Goal: Task Accomplishment & Management: Use online tool/utility

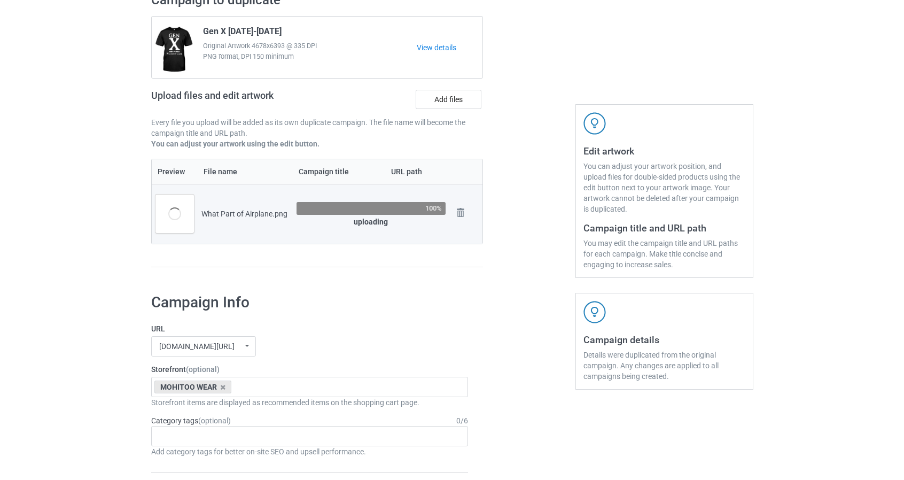
scroll to position [107, 0]
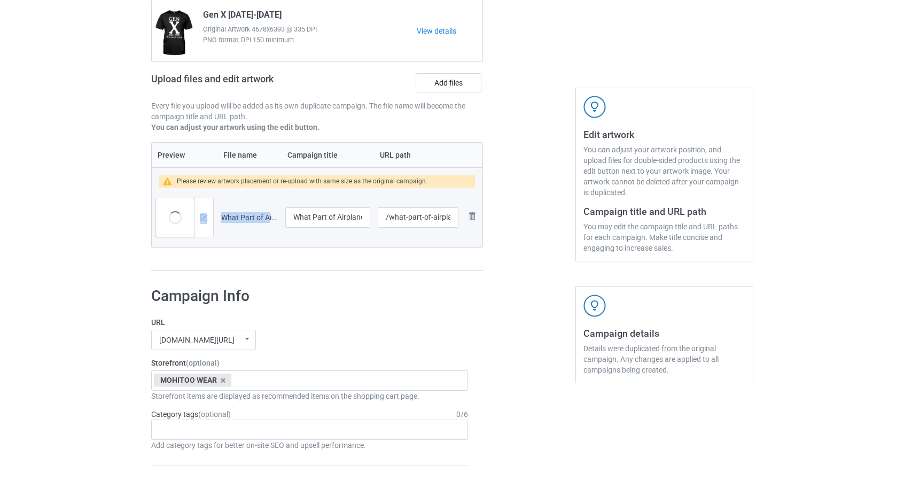
drag, startPoint x: 201, startPoint y: 195, endPoint x: 269, endPoint y: 195, distance: 67.9
click at [246, 236] on td "What Part of Airplane.png" at bounding box center [250, 218] width 64 height 60
click at [205, 216] on img at bounding box center [203, 217] width 7 height 7
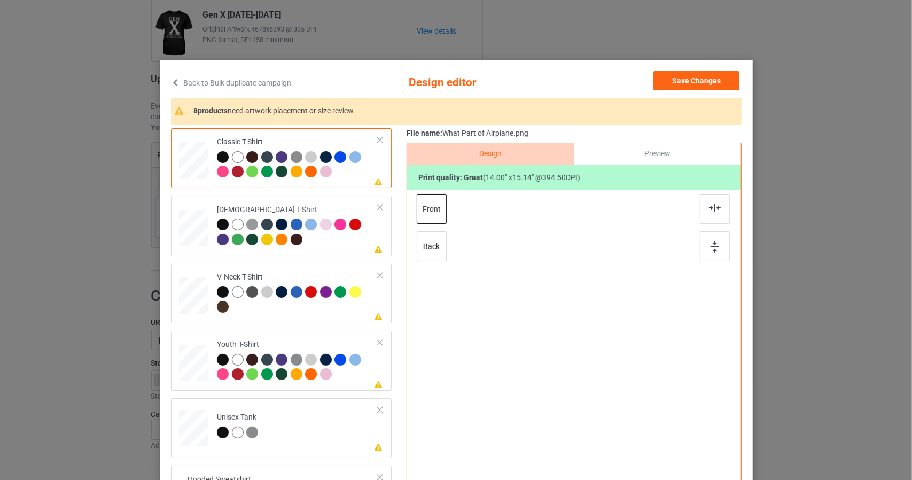
click at [218, 80] on link "Back to Bulk duplicate campaign" at bounding box center [231, 83] width 120 height 24
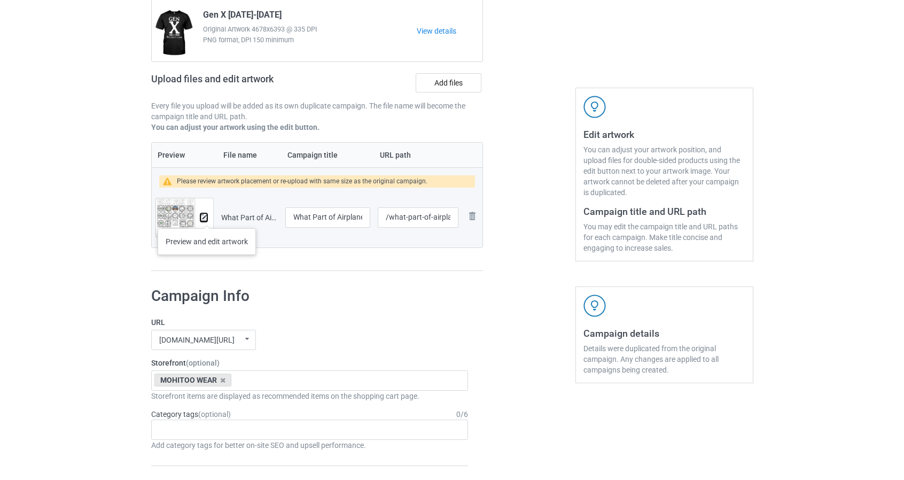
click at [206, 218] on img at bounding box center [203, 217] width 7 height 7
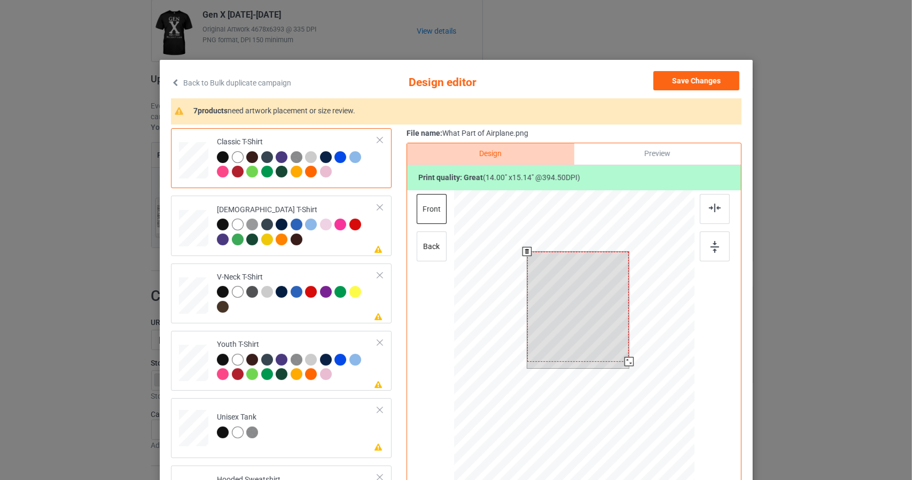
click at [660, 407] on div at bounding box center [574, 342] width 240 height 304
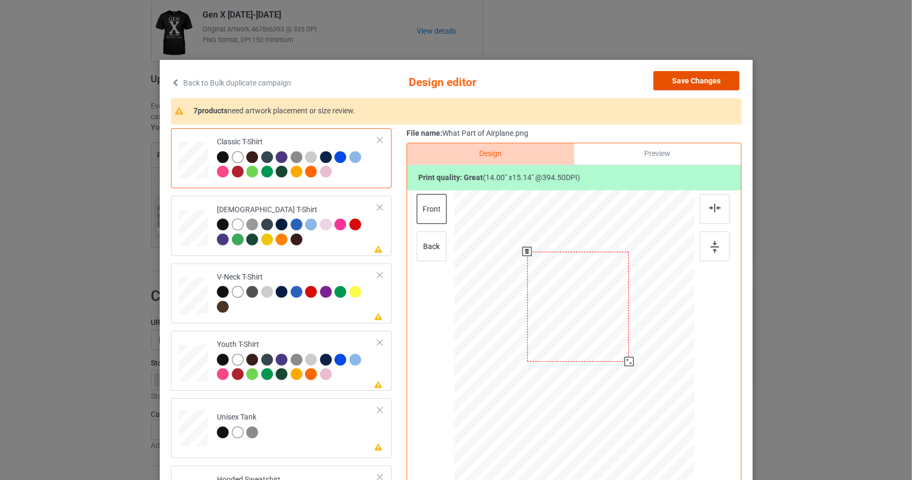
click at [715, 75] on button "Save Changes" at bounding box center [697, 80] width 86 height 19
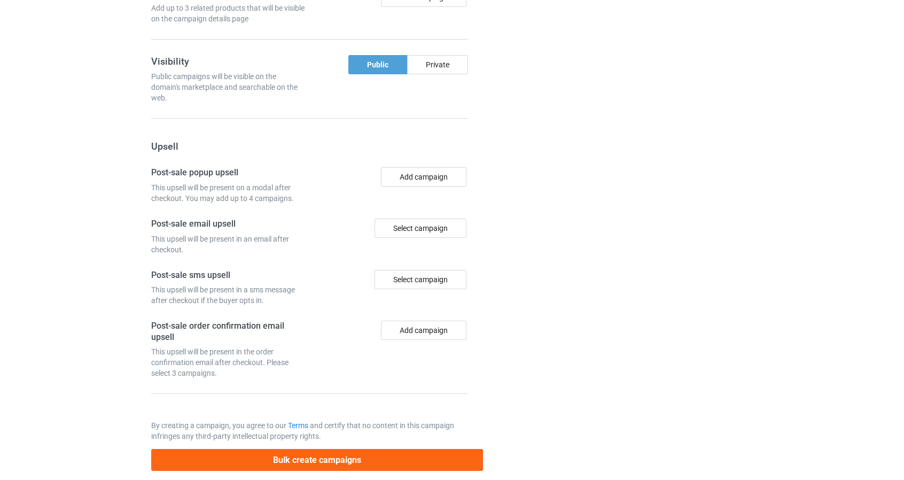
scroll to position [896, 0]
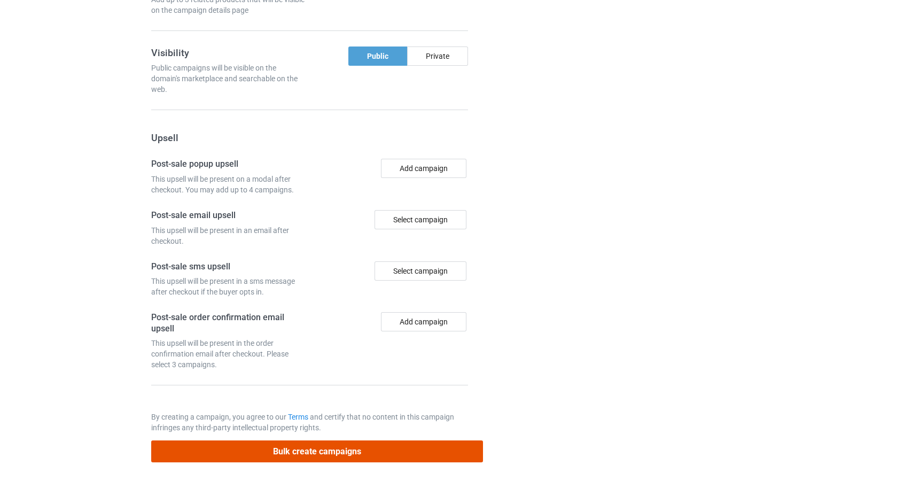
click at [449, 445] on button "Bulk create campaigns" at bounding box center [317, 451] width 332 height 22
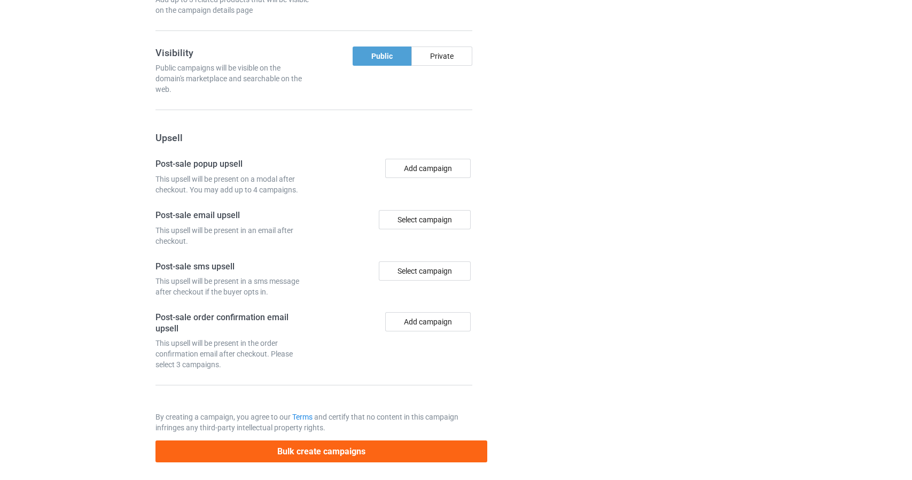
scroll to position [0, 0]
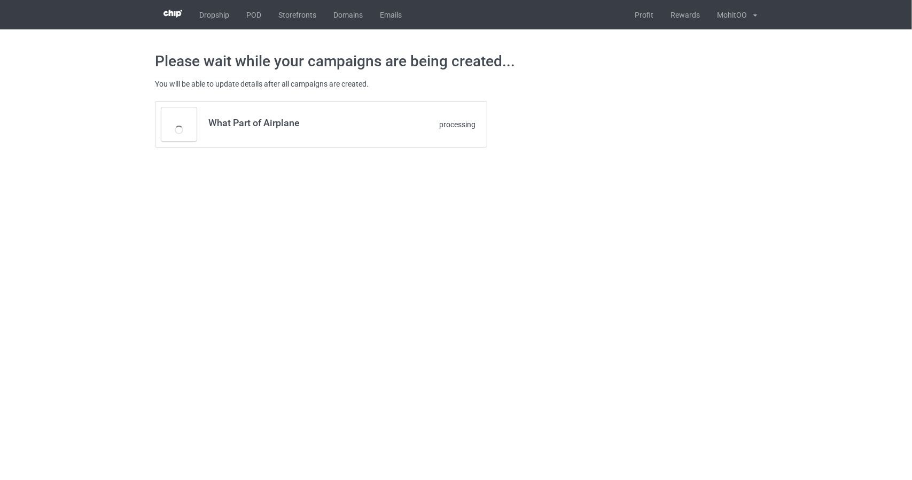
click at [244, 121] on h3 "What Part of Airplane" at bounding box center [292, 123] width 169 height 12
copy h3 "What Part of Airplane"
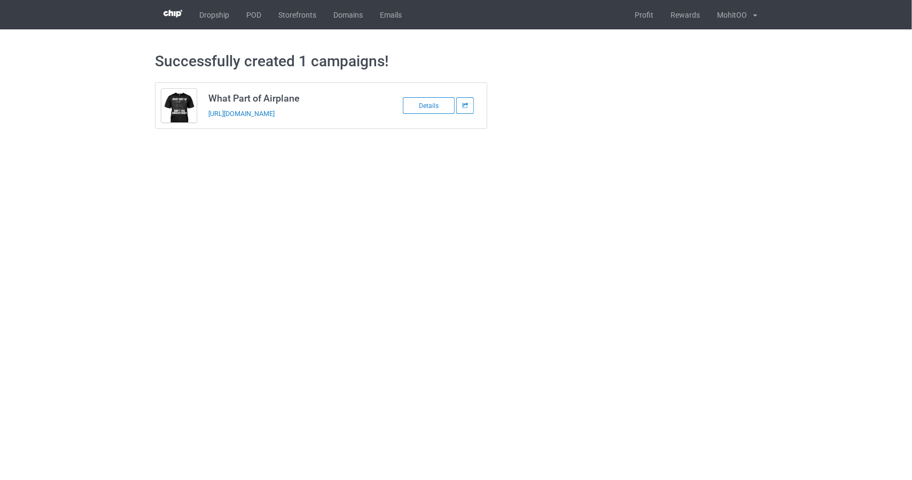
click at [306, 199] on body "Dropship POD Storefronts Domains Emails Profit Rewards MohitOO Settings Logout …" at bounding box center [456, 240] width 912 height 480
